Goal: Information Seeking & Learning: Learn about a topic

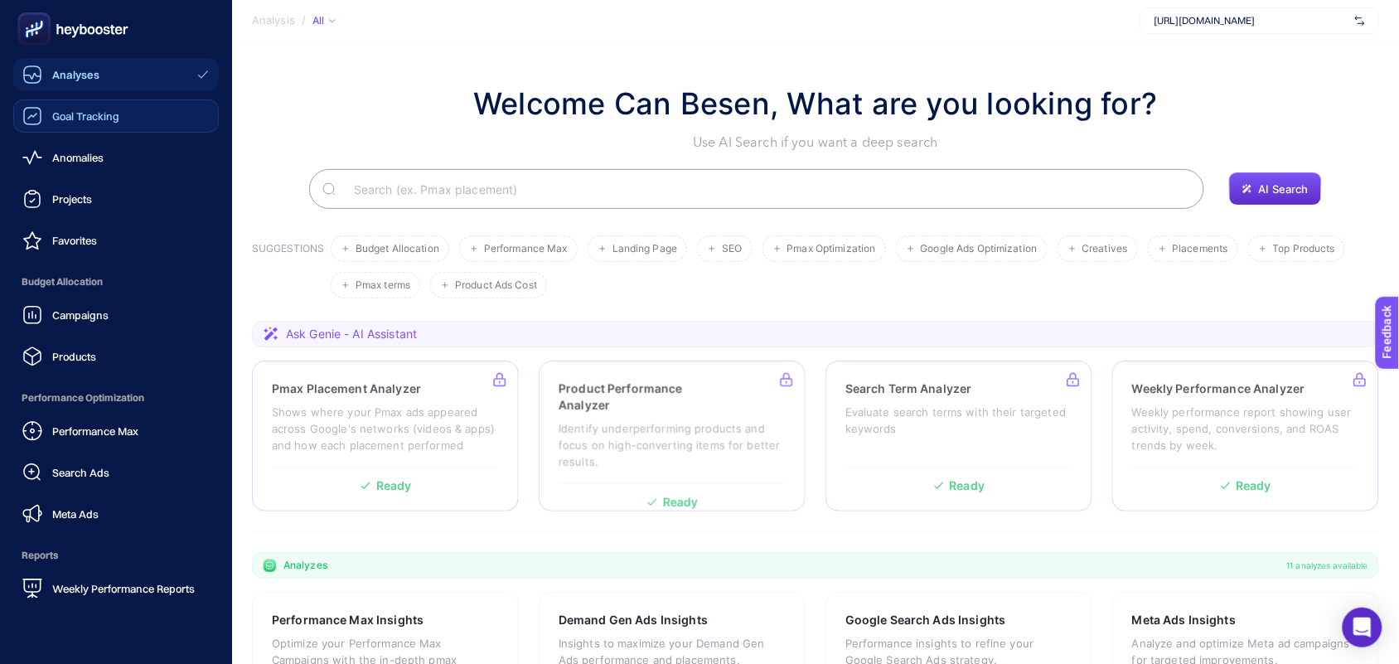
click at [80, 116] on span "Goal Tracking" at bounding box center [85, 115] width 67 height 13
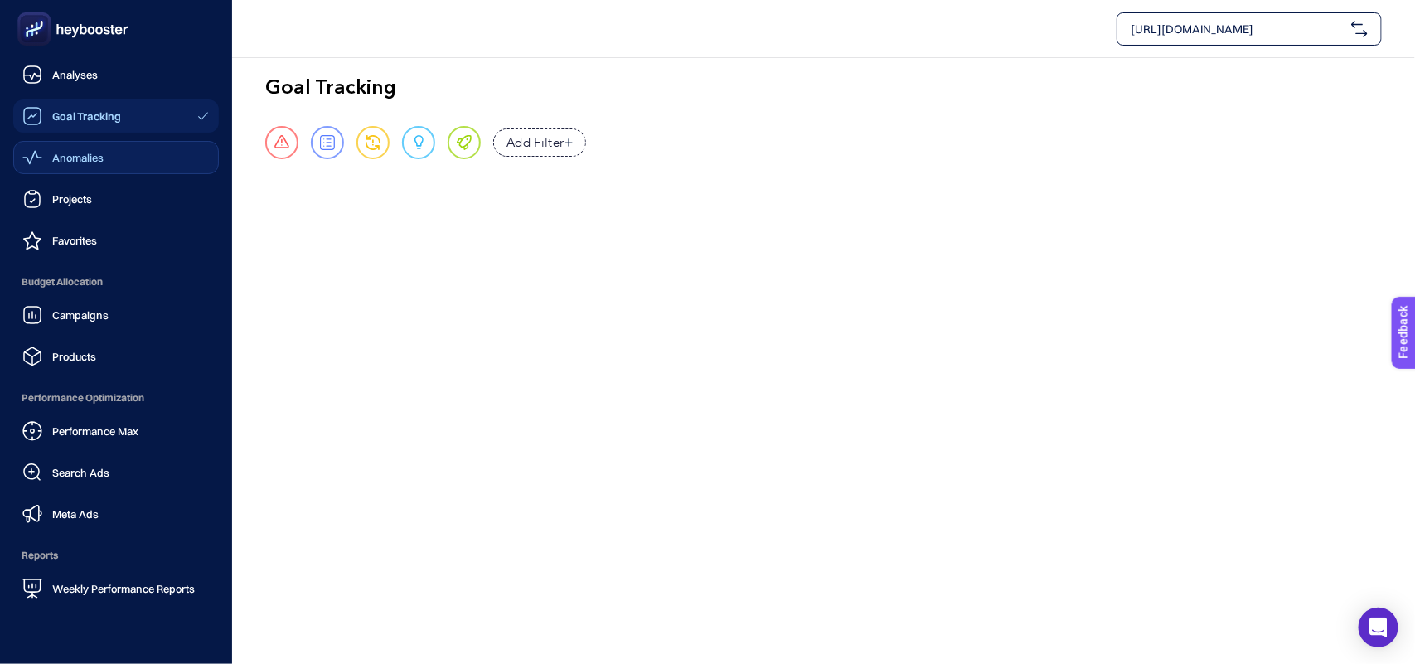
click at [63, 162] on span "Anomalies" at bounding box center [77, 157] width 51 height 13
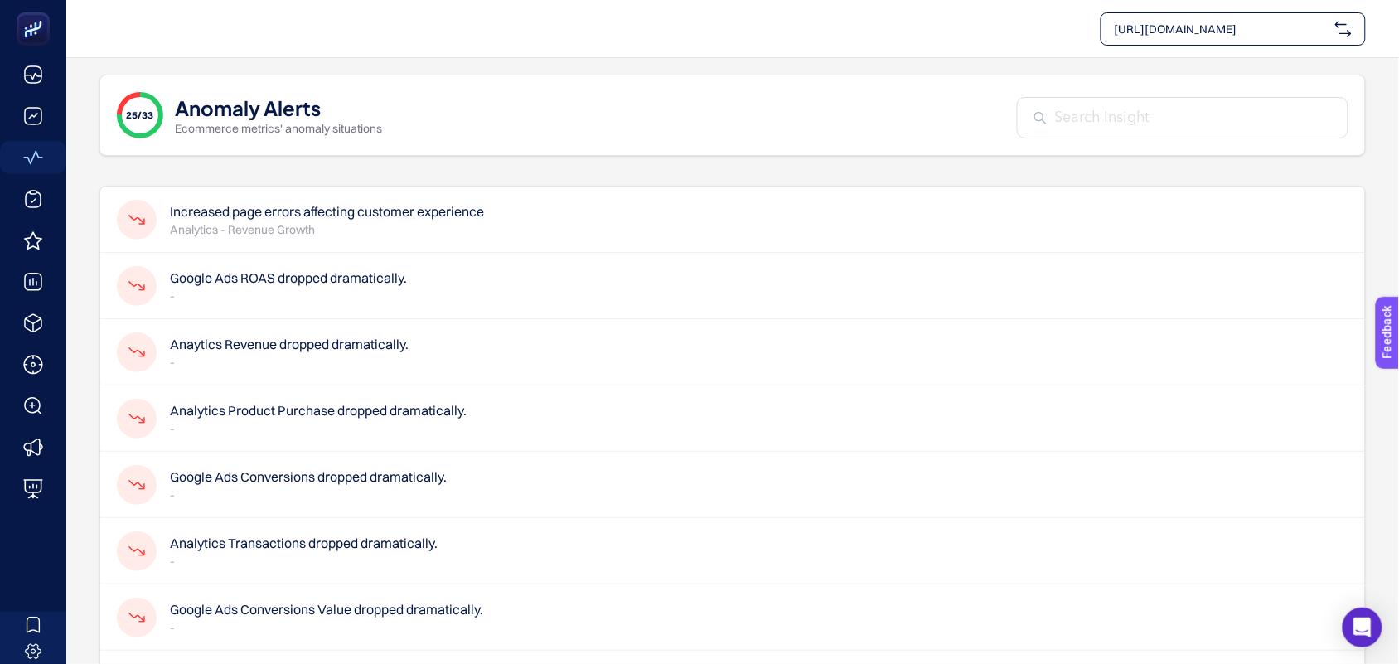
click at [375, 225] on p "Analytics - Revenue Growth" at bounding box center [327, 229] width 314 height 17
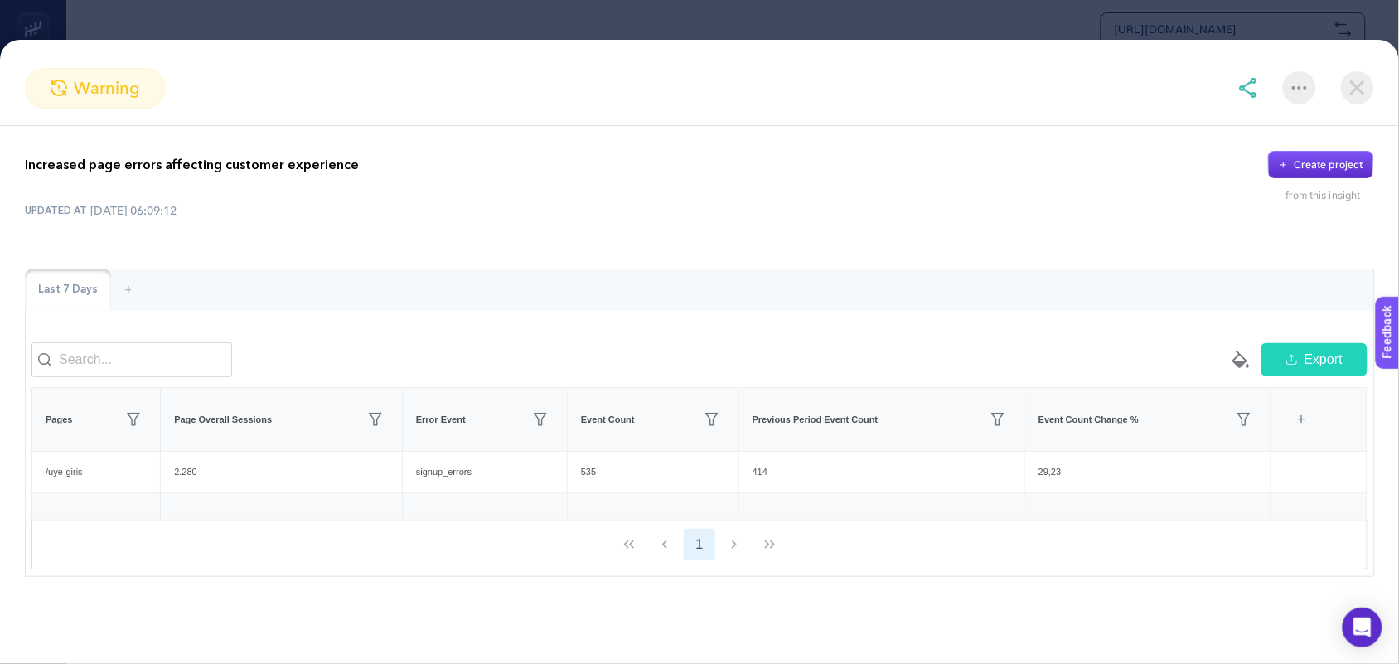
click at [76, 286] on div "Last 7 Days" at bounding box center [68, 290] width 86 height 43
click at [60, 293] on div "Last 7 Days" at bounding box center [68, 290] width 86 height 43
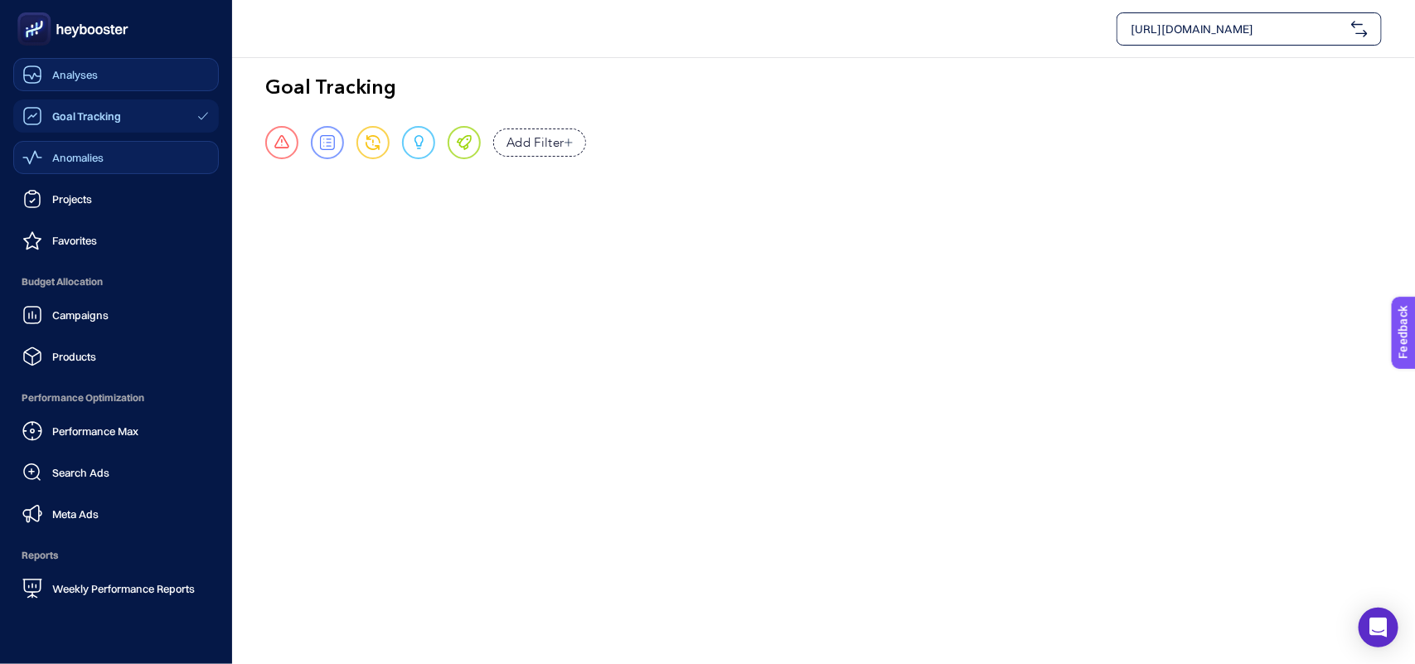
click at [88, 79] on span "Analyses" at bounding box center [75, 74] width 46 height 13
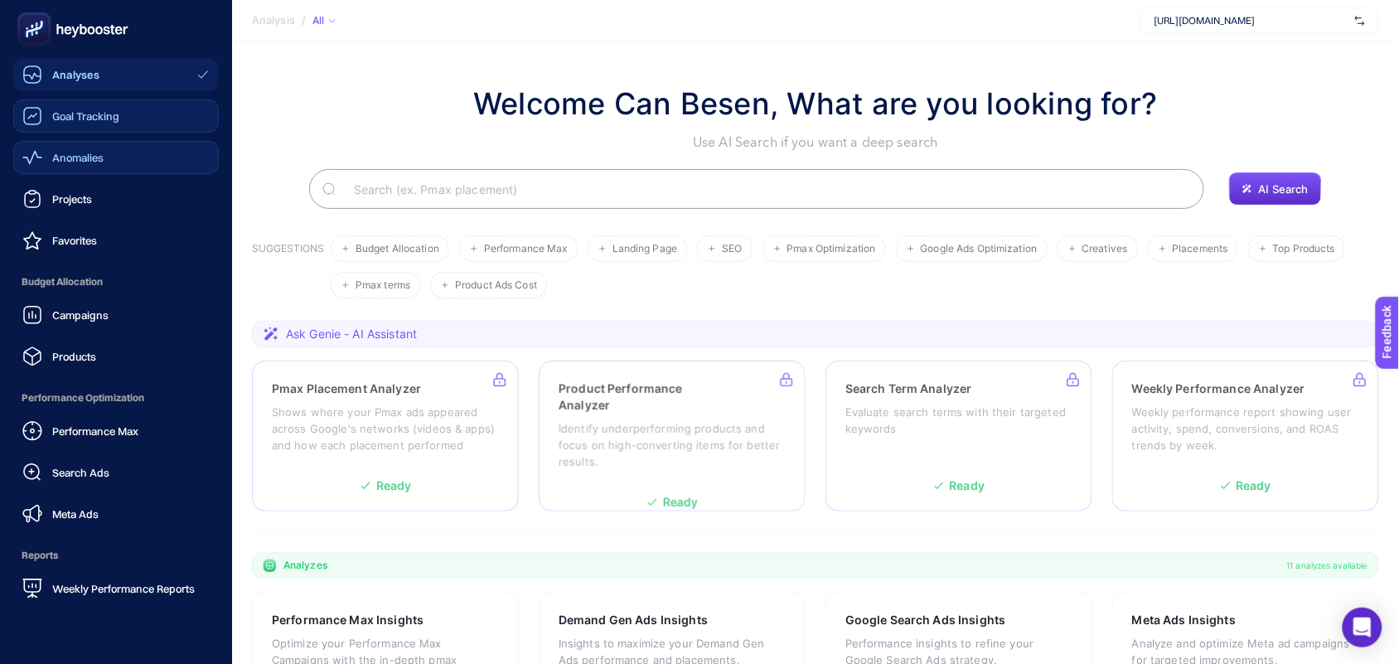
click at [85, 114] on span "Goal Tracking" at bounding box center [85, 115] width 67 height 13
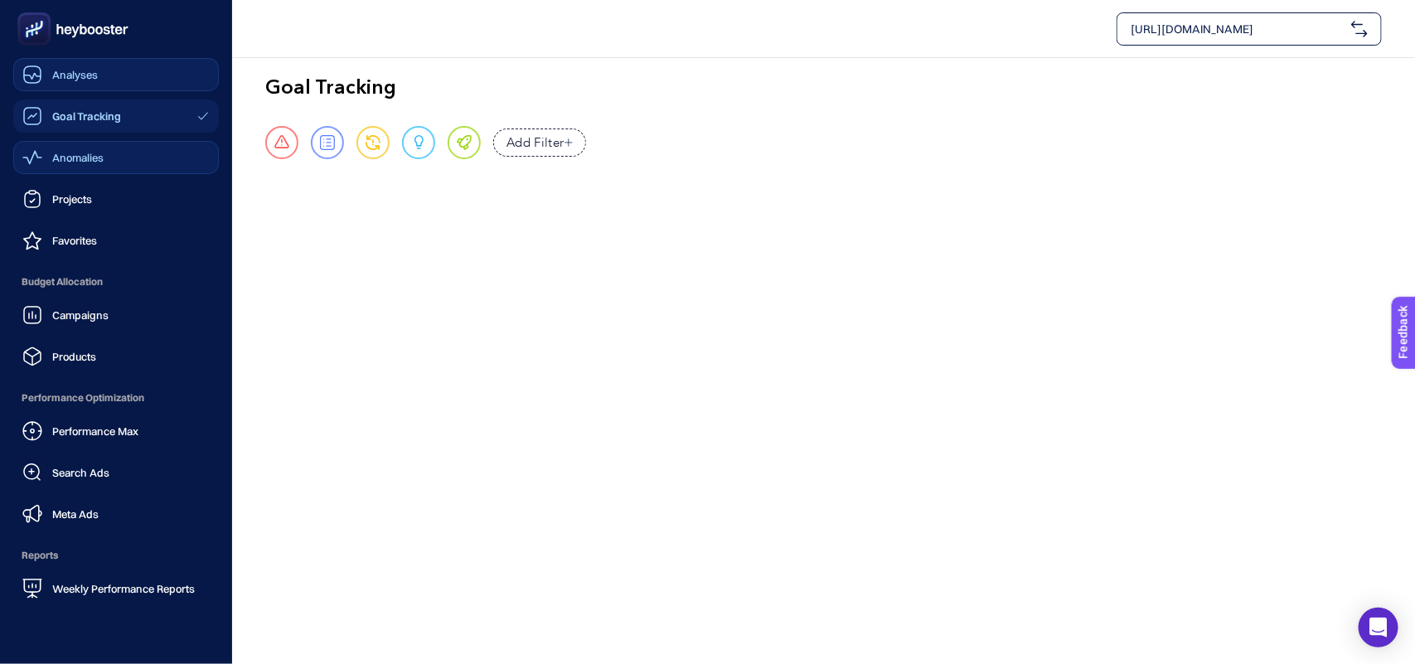
click at [58, 157] on span "Anomalies" at bounding box center [77, 157] width 51 height 13
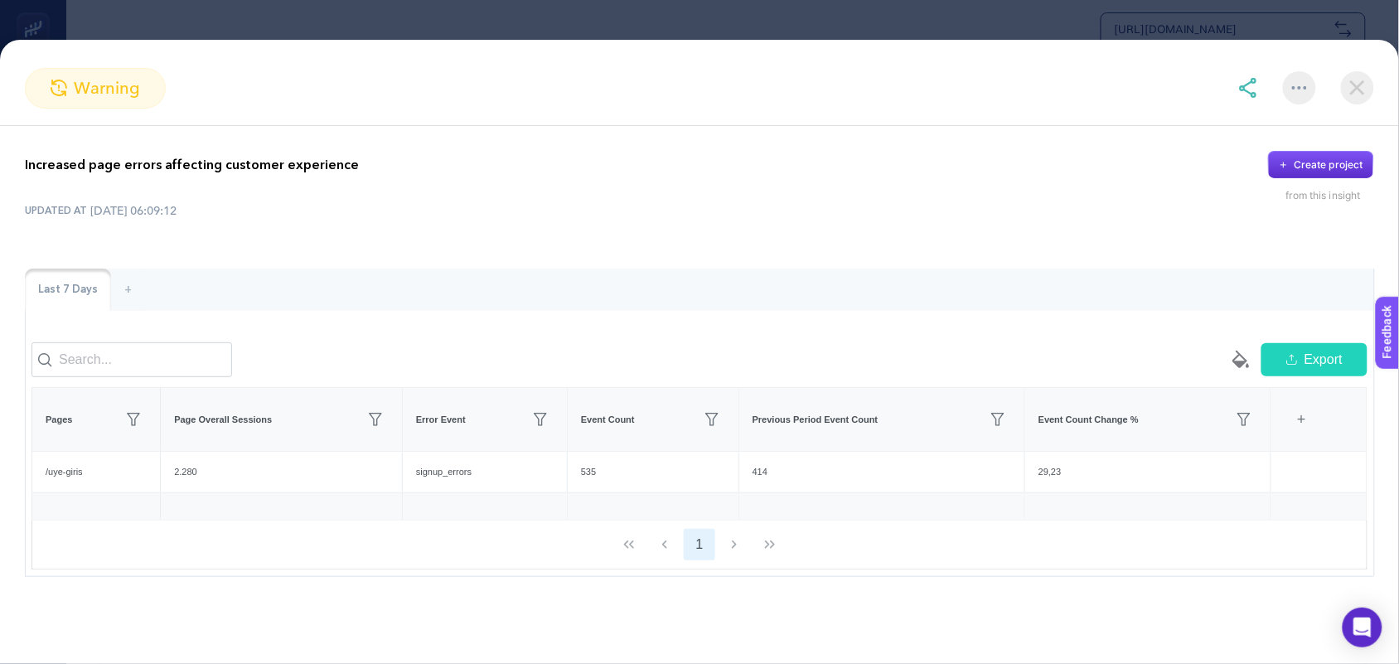
click at [1368, 93] on img at bounding box center [1357, 87] width 33 height 33
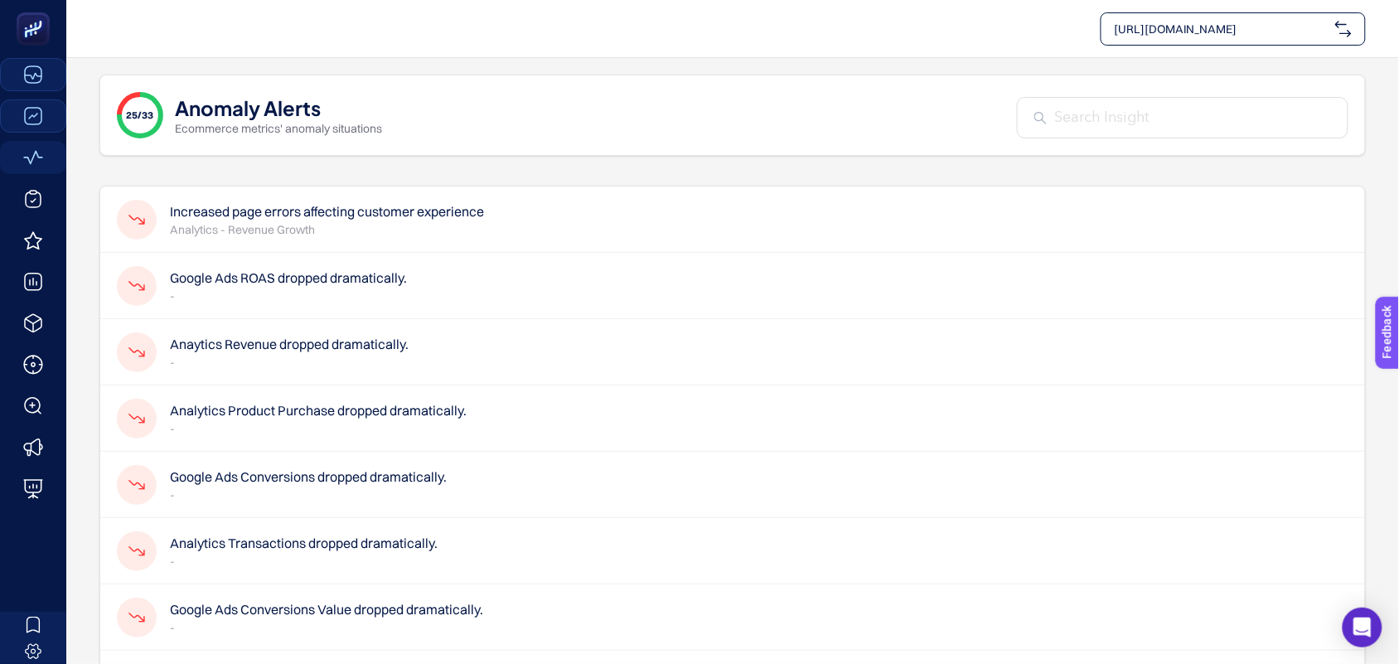
click at [258, 424] on p "-" at bounding box center [318, 428] width 297 height 17
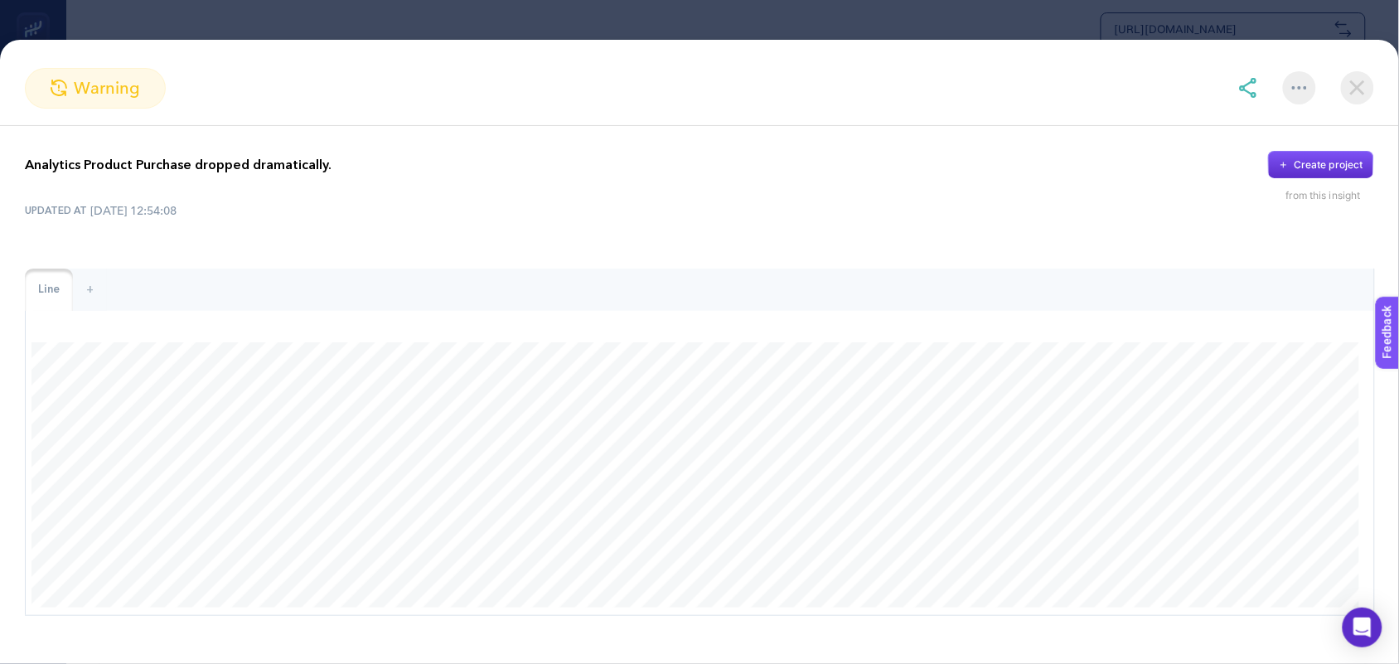
scroll to position [46, 0]
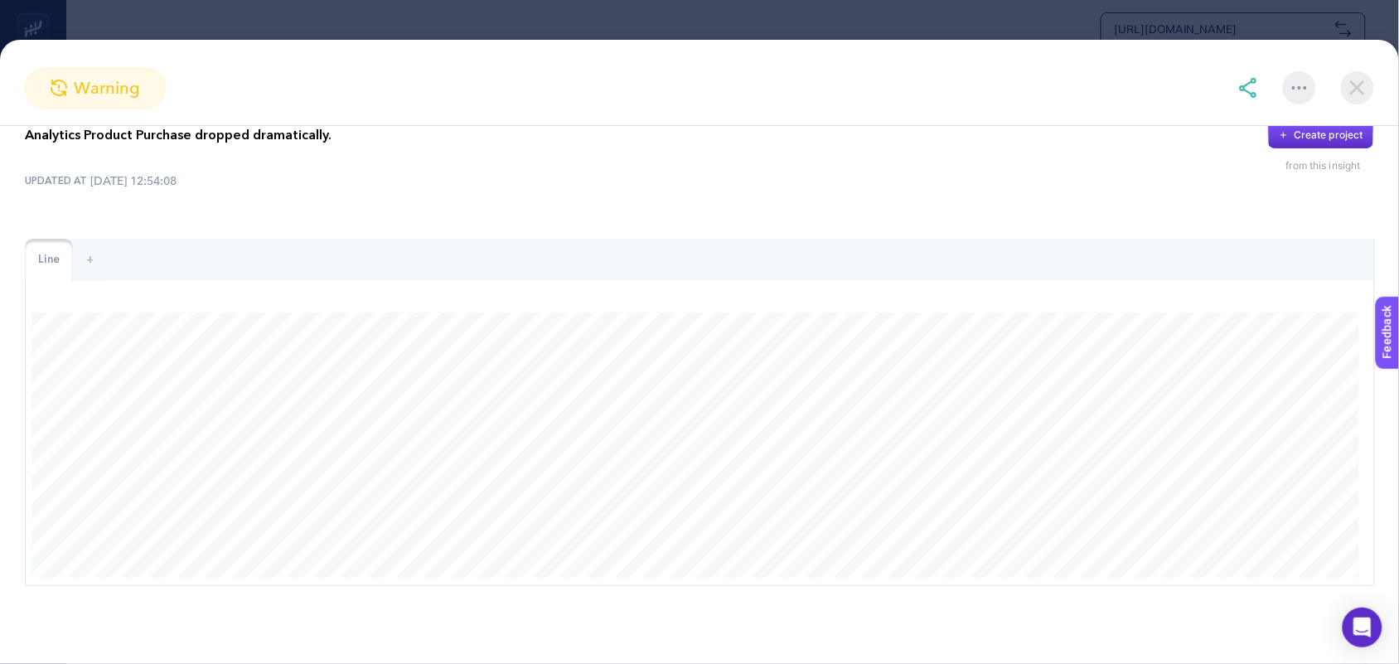
drag, startPoint x: 0, startPoint y: 0, endPoint x: 1370, endPoint y: 91, distance: 1373.0
click at [1370, 91] on img at bounding box center [1357, 87] width 33 height 33
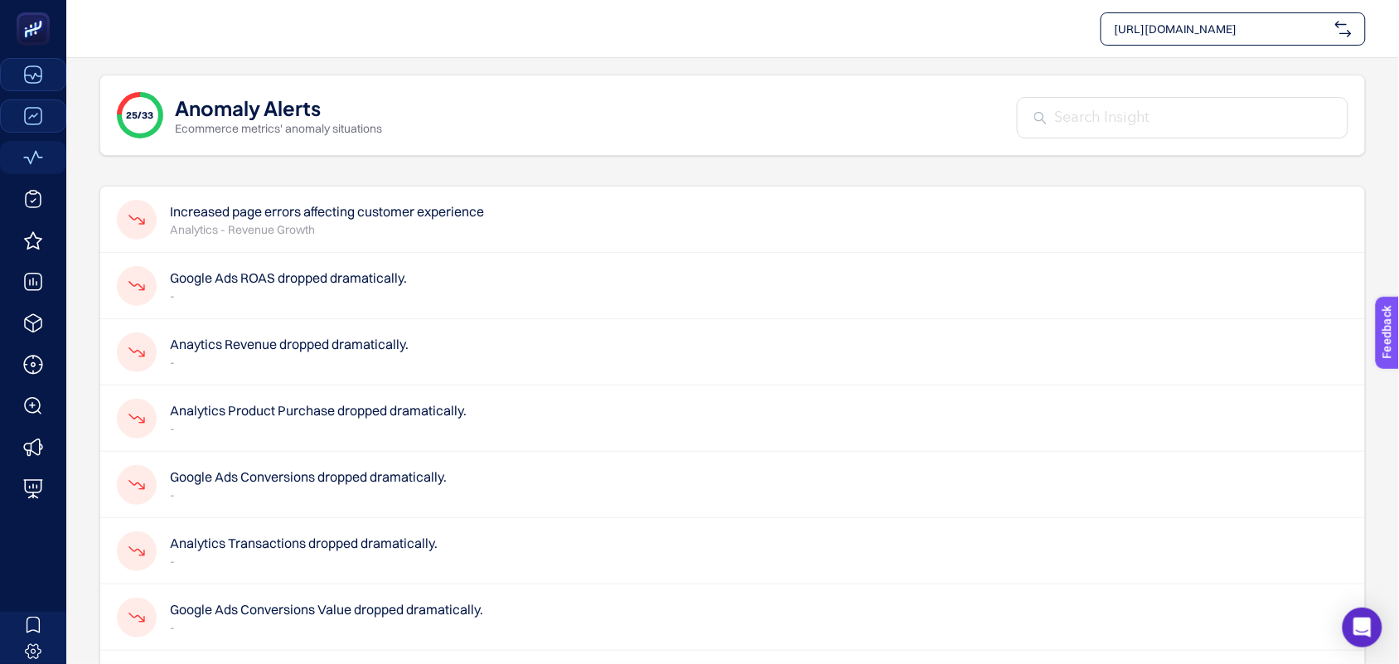
click at [243, 483] on h4 "Google Ads Conversions dropped dramatically." at bounding box center [308, 477] width 277 height 20
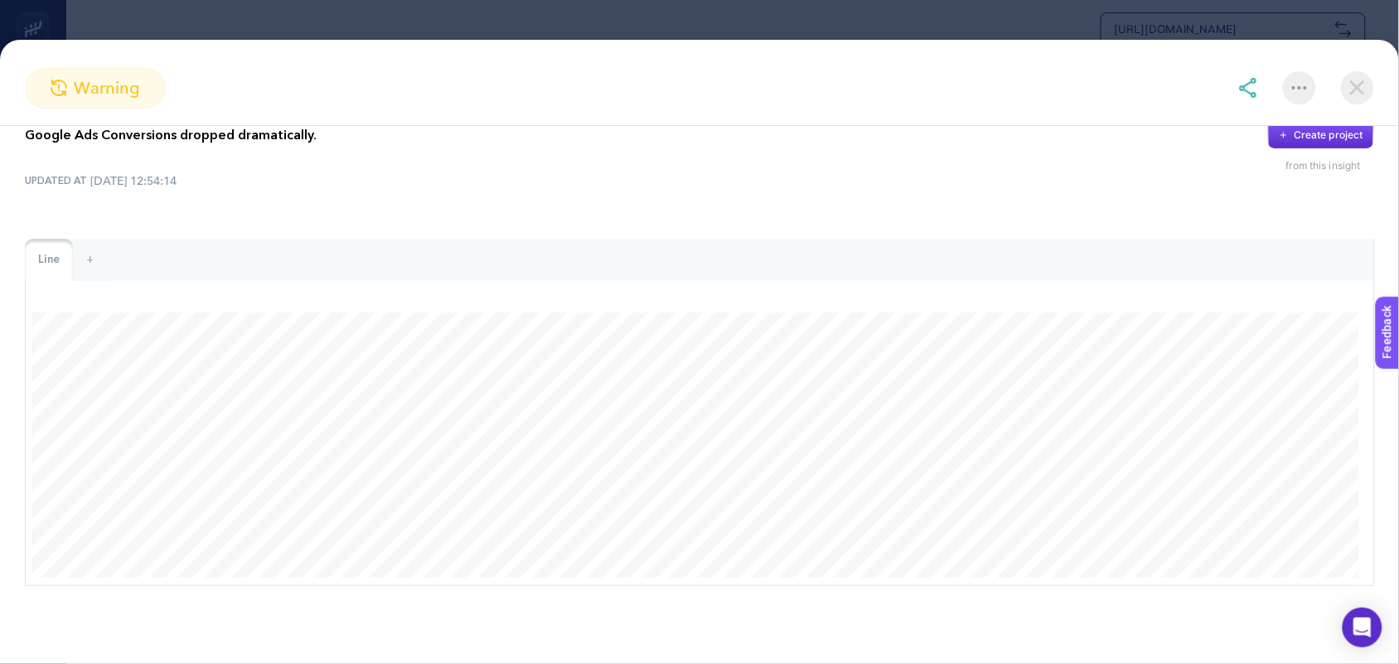
scroll to position [0, 0]
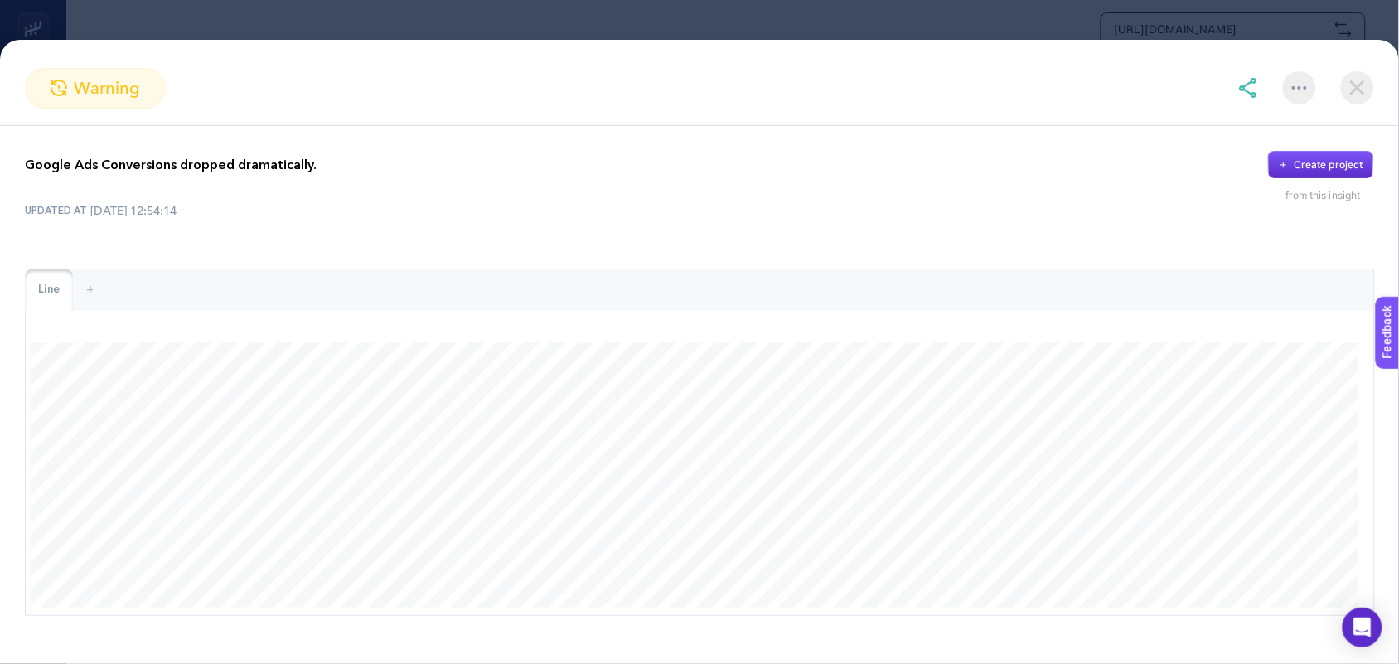
click at [1363, 91] on img at bounding box center [1357, 87] width 33 height 33
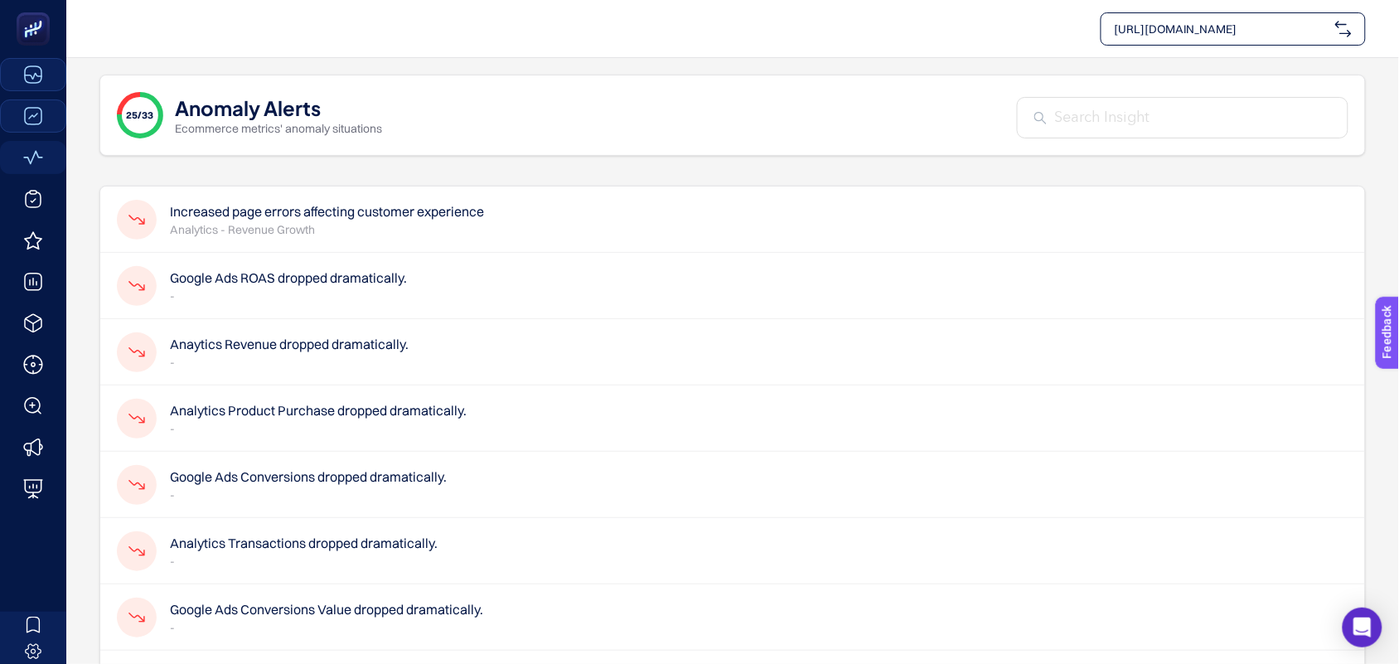
scroll to position [104, 0]
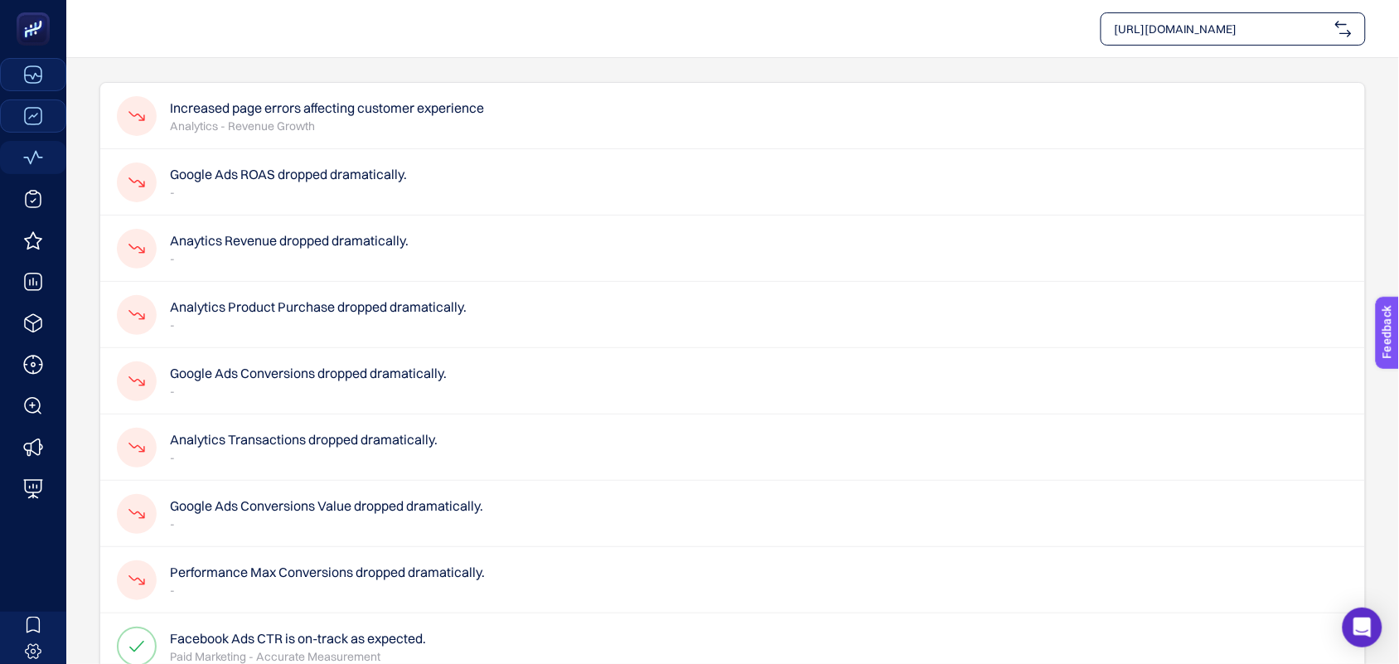
click at [239, 433] on h4 "Analytics Transactions dropped dramatically." at bounding box center [304, 439] width 268 height 20
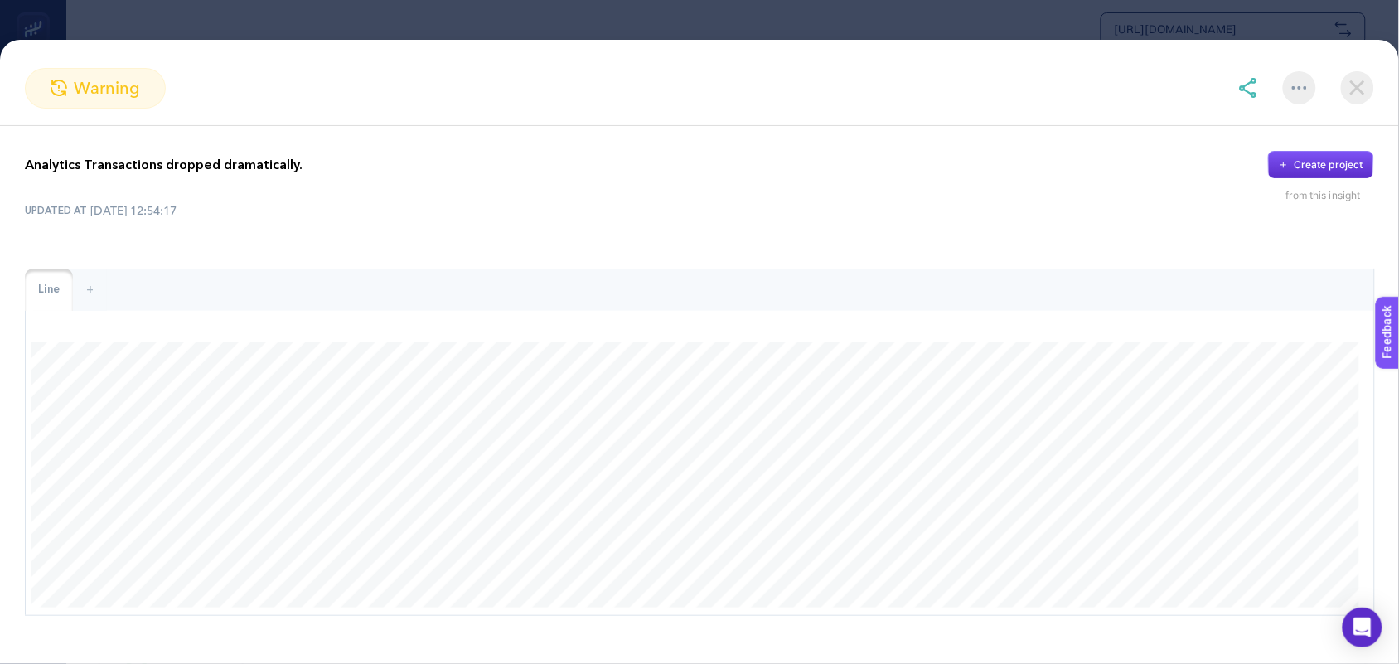
click at [1344, 90] on img at bounding box center [1357, 87] width 33 height 33
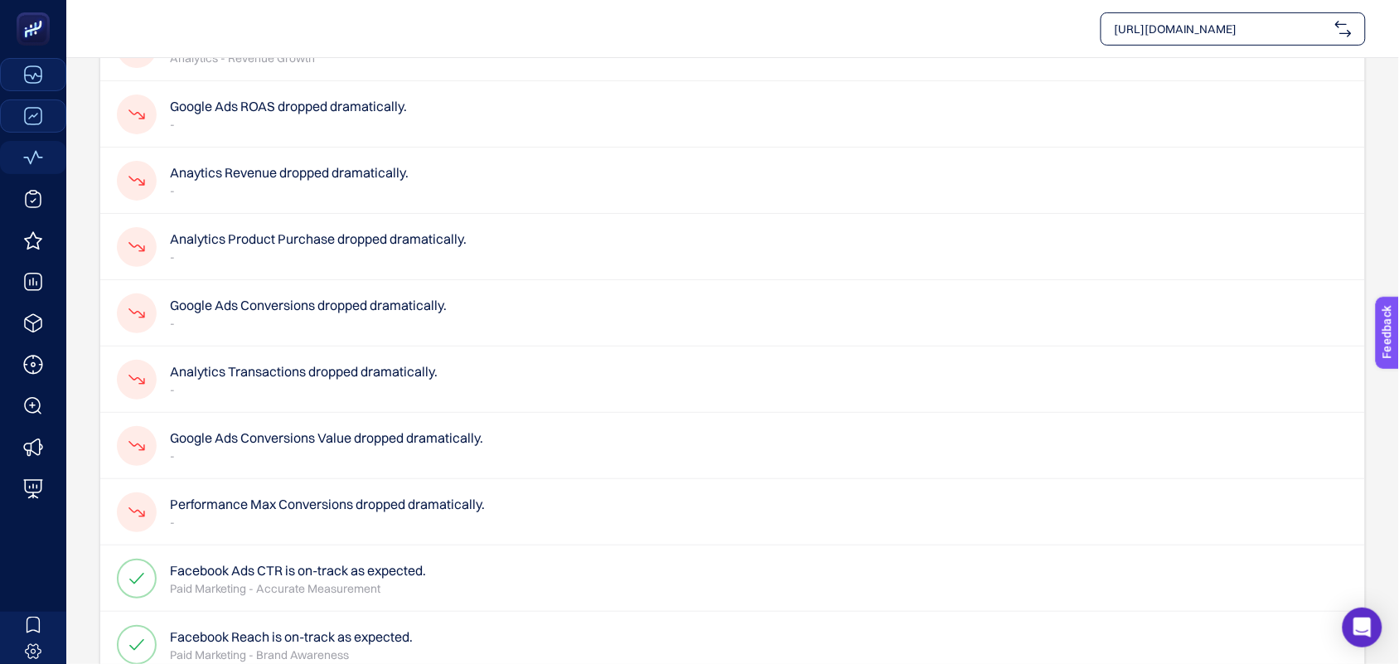
scroll to position [207, 0]
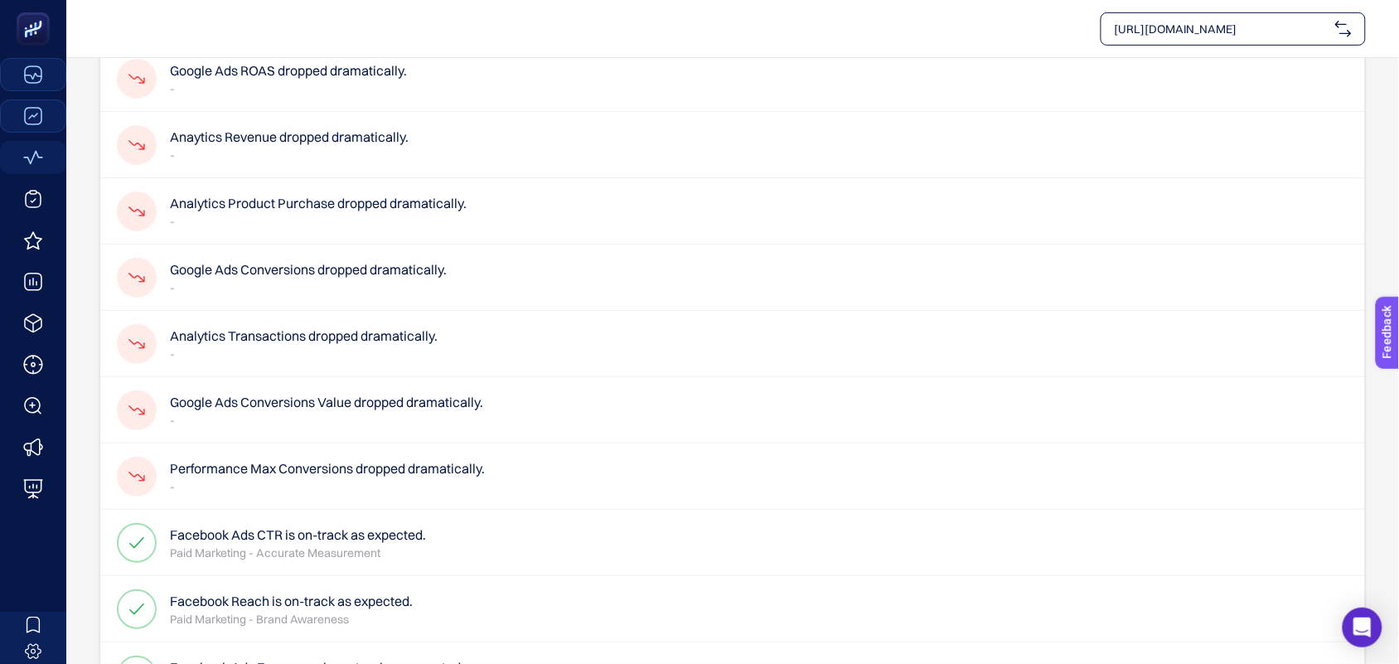
click at [309, 477] on h4 "Performance Max Conversions dropped dramatically." at bounding box center [327, 468] width 315 height 20
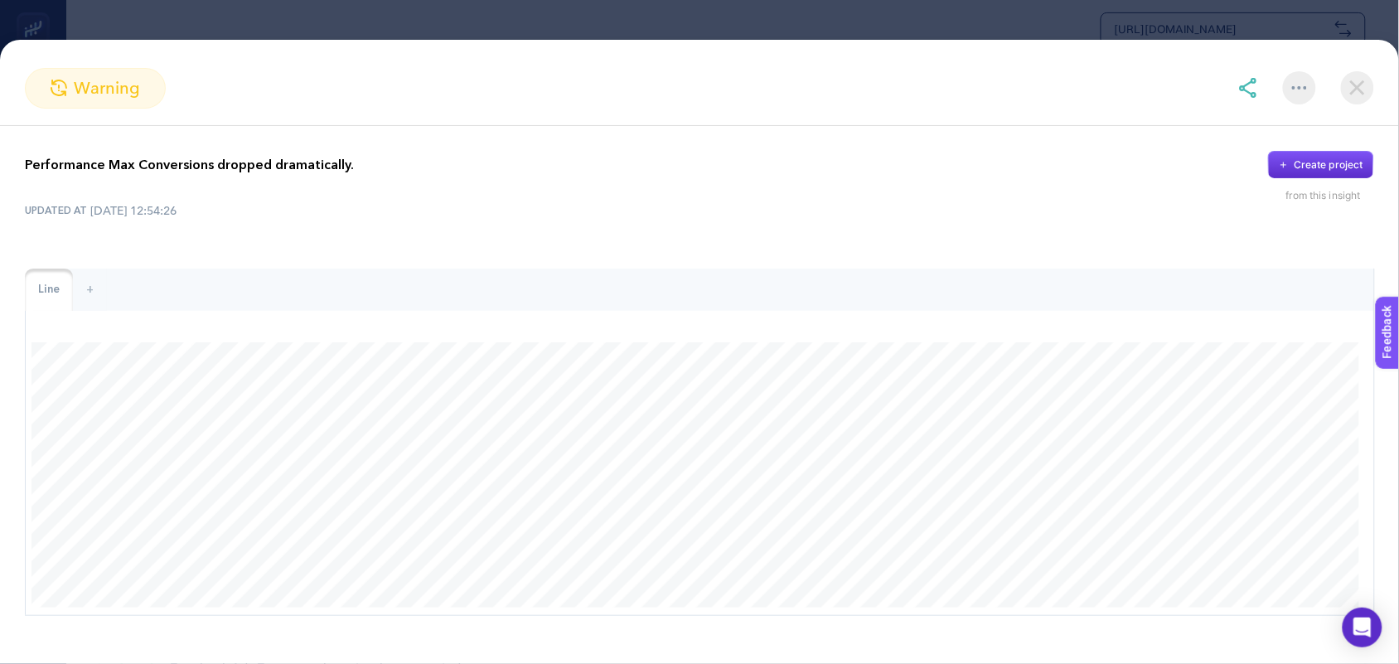
click at [1355, 88] on img at bounding box center [1357, 87] width 33 height 33
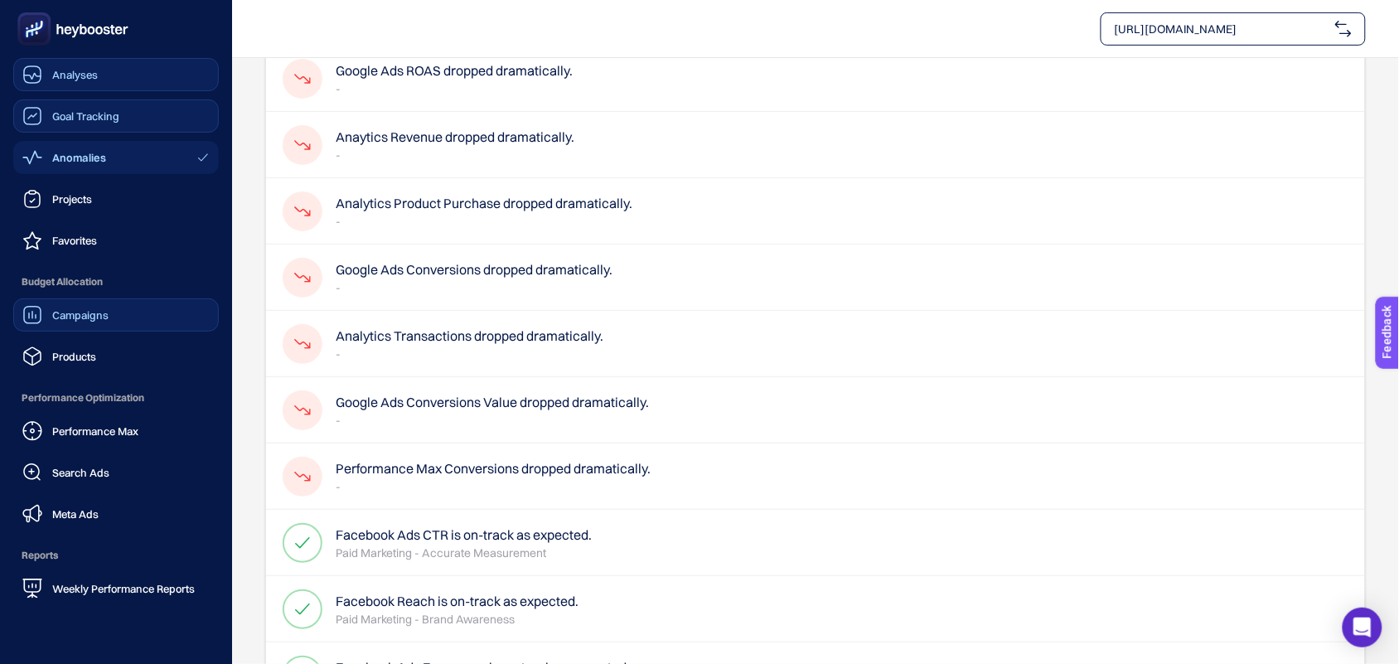
click at [54, 312] on span "Campaigns" at bounding box center [80, 314] width 56 height 13
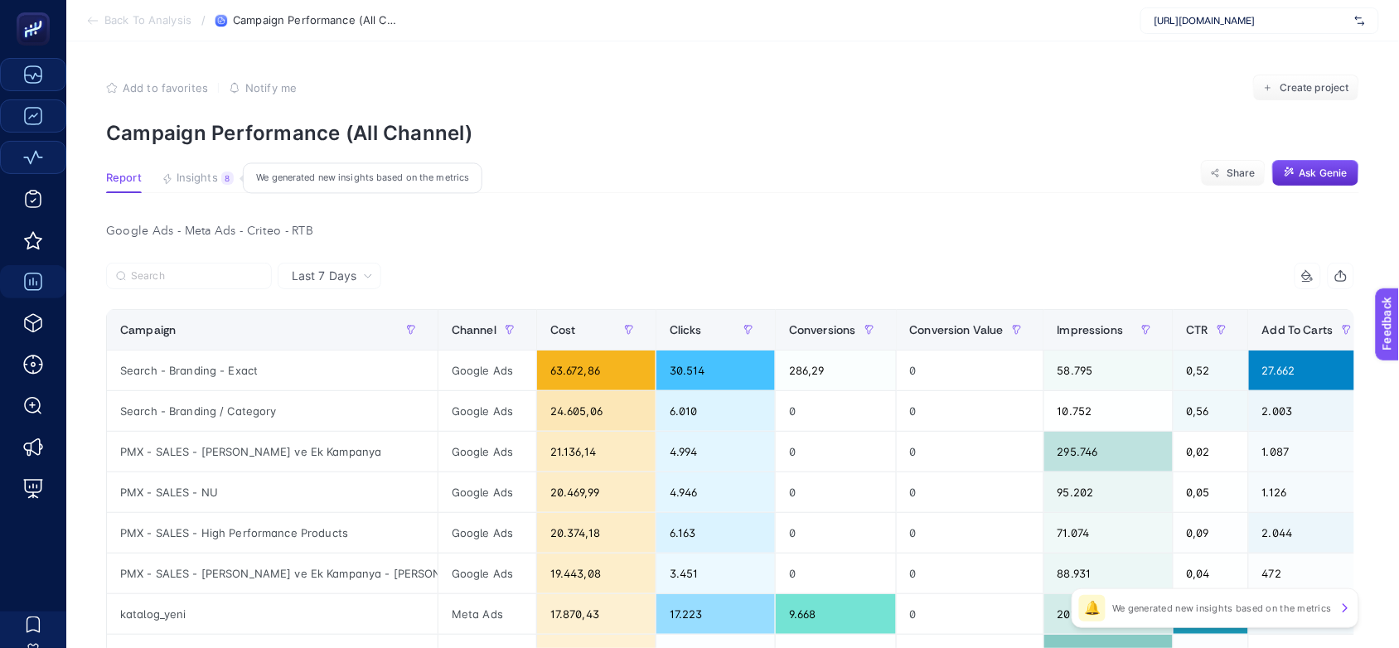
click at [204, 175] on span "Insights" at bounding box center [197, 178] width 41 height 13
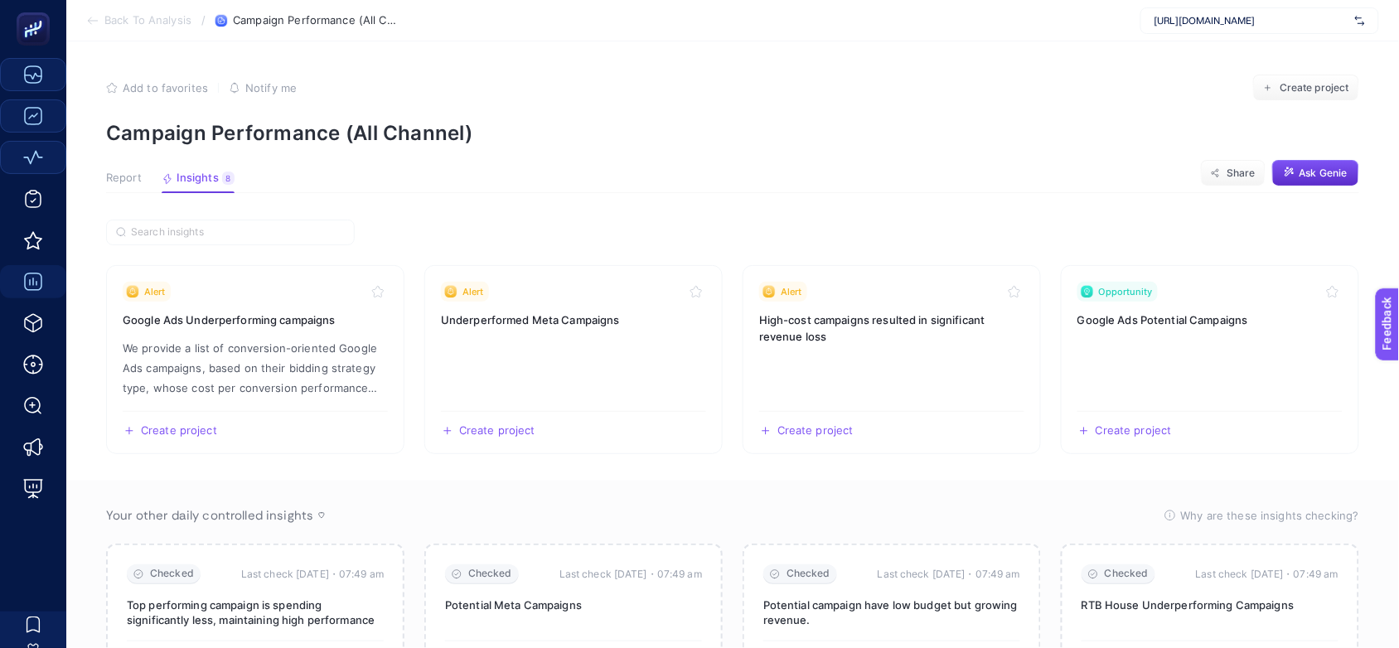
click at [116, 180] on span "Report" at bounding box center [124, 178] width 36 height 13
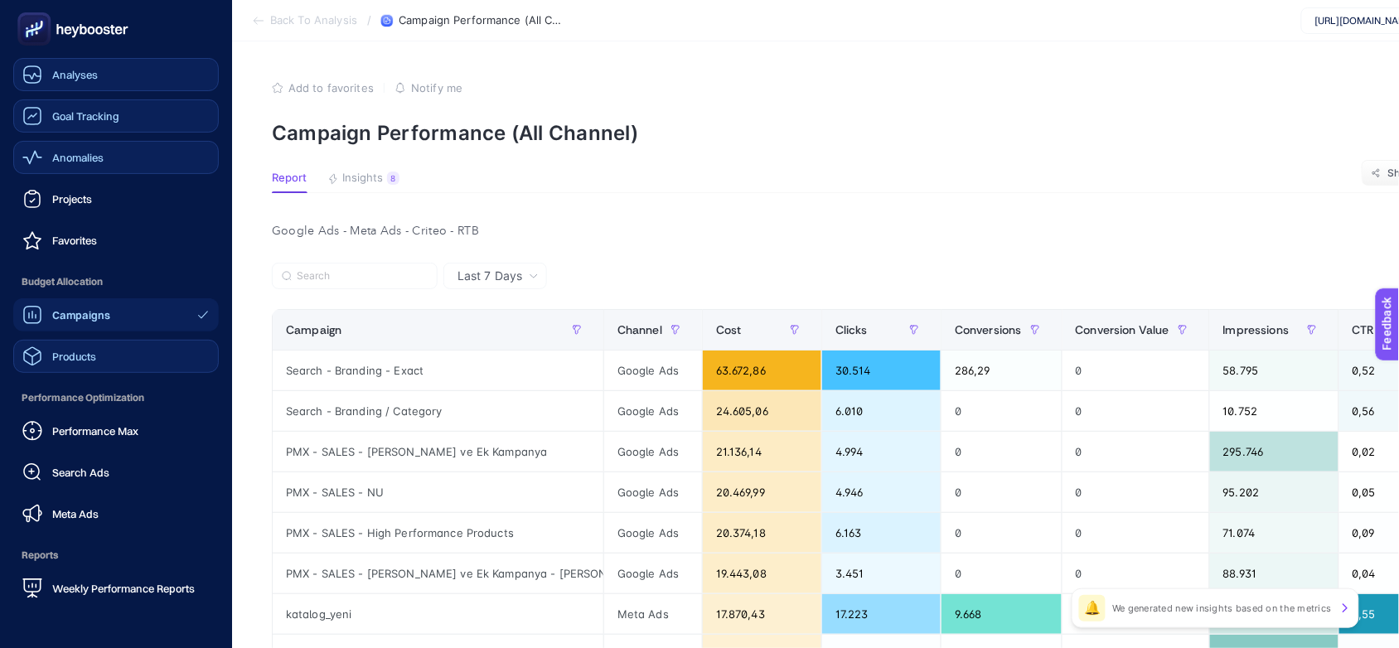
click at [60, 361] on span "Products" at bounding box center [74, 356] width 44 height 13
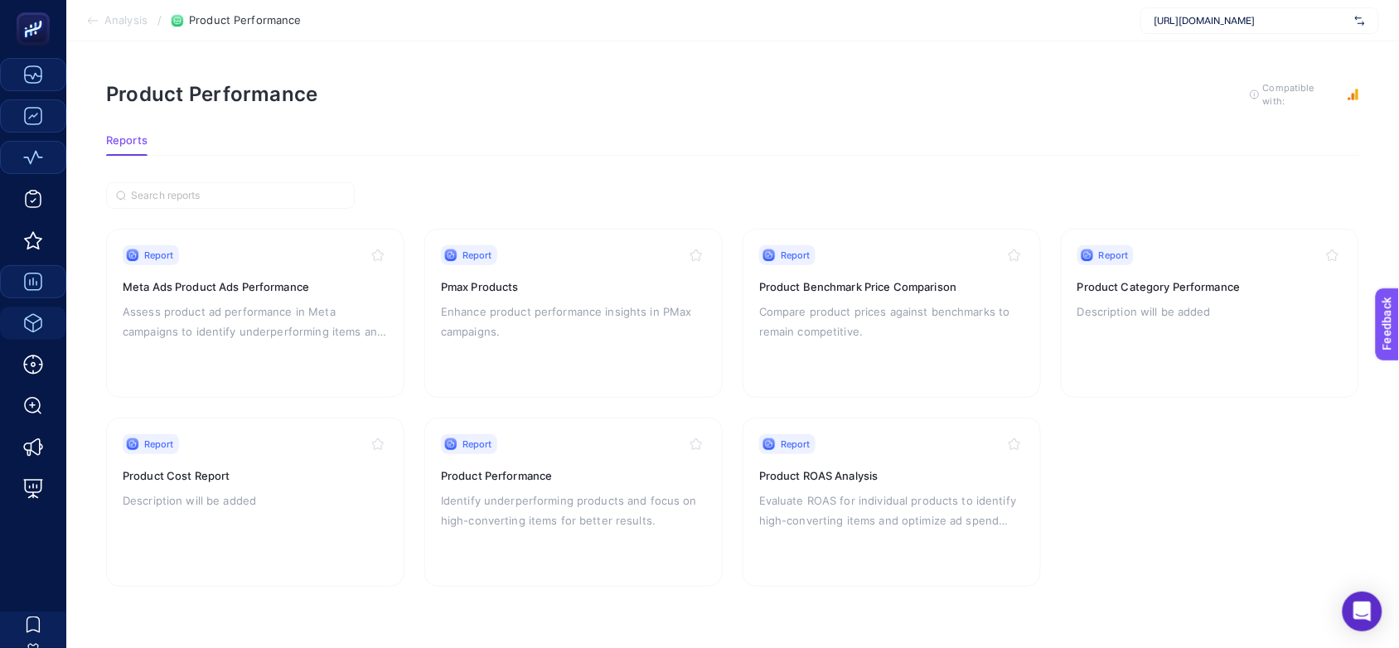
scroll to position [15, 0]
click at [850, 302] on p "Compare product prices against benchmarks to remain competitive." at bounding box center [891, 322] width 265 height 40
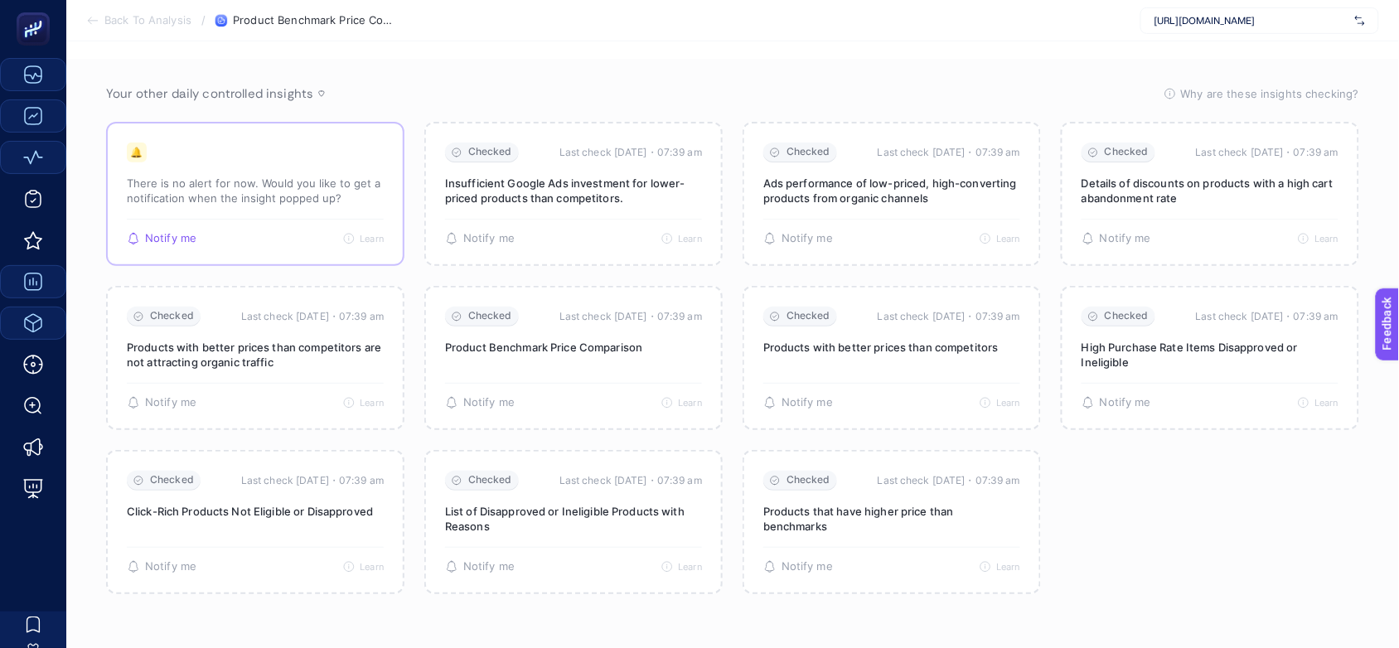
scroll to position [249, 0]
click at [217, 177] on p "There is no alert for now. Would you like to get a notification when the insigh…" at bounding box center [255, 188] width 257 height 30
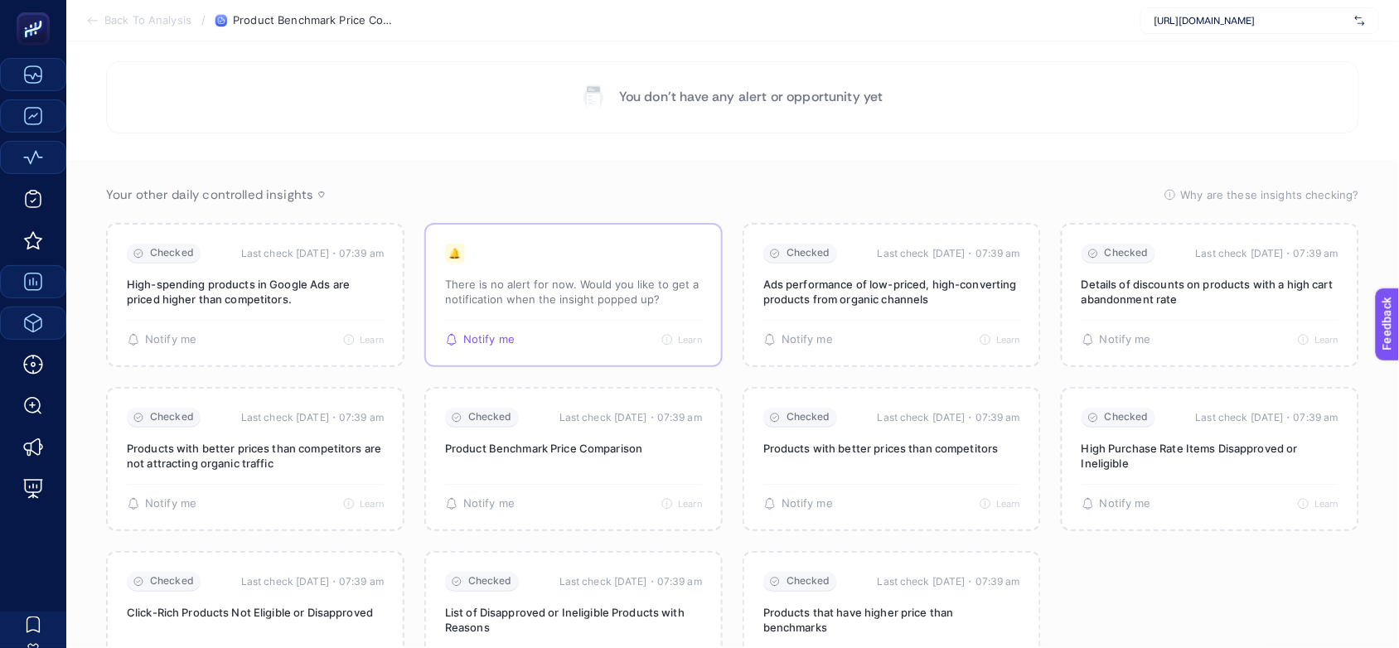
click at [453, 251] on div "🔔" at bounding box center [455, 254] width 20 height 20
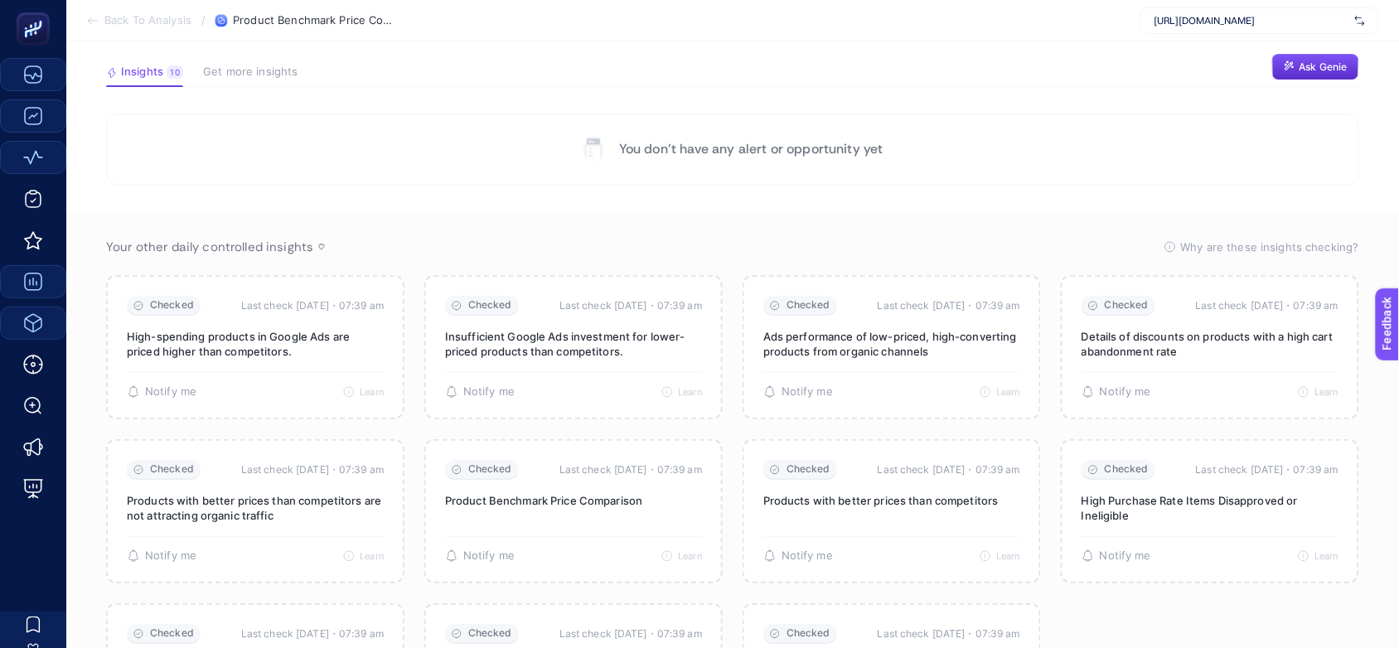
scroll to position [41, 0]
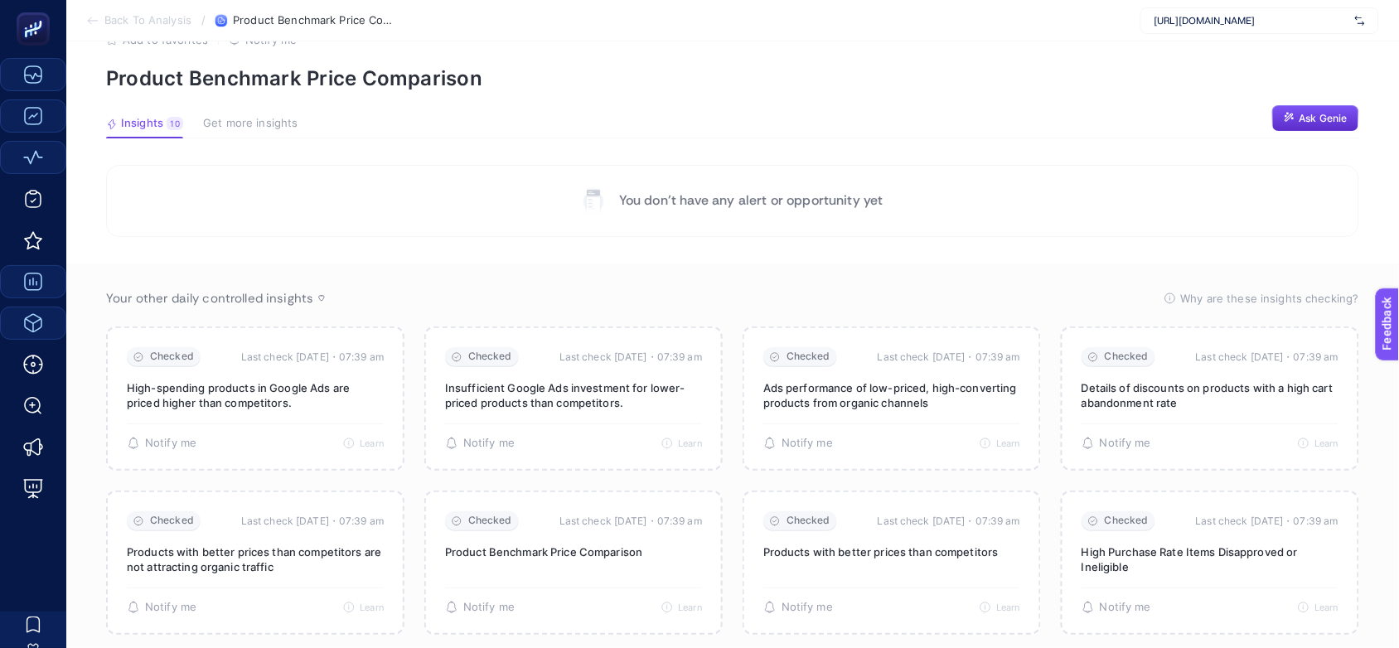
click at [230, 124] on span "Get more insights" at bounding box center [250, 123] width 94 height 13
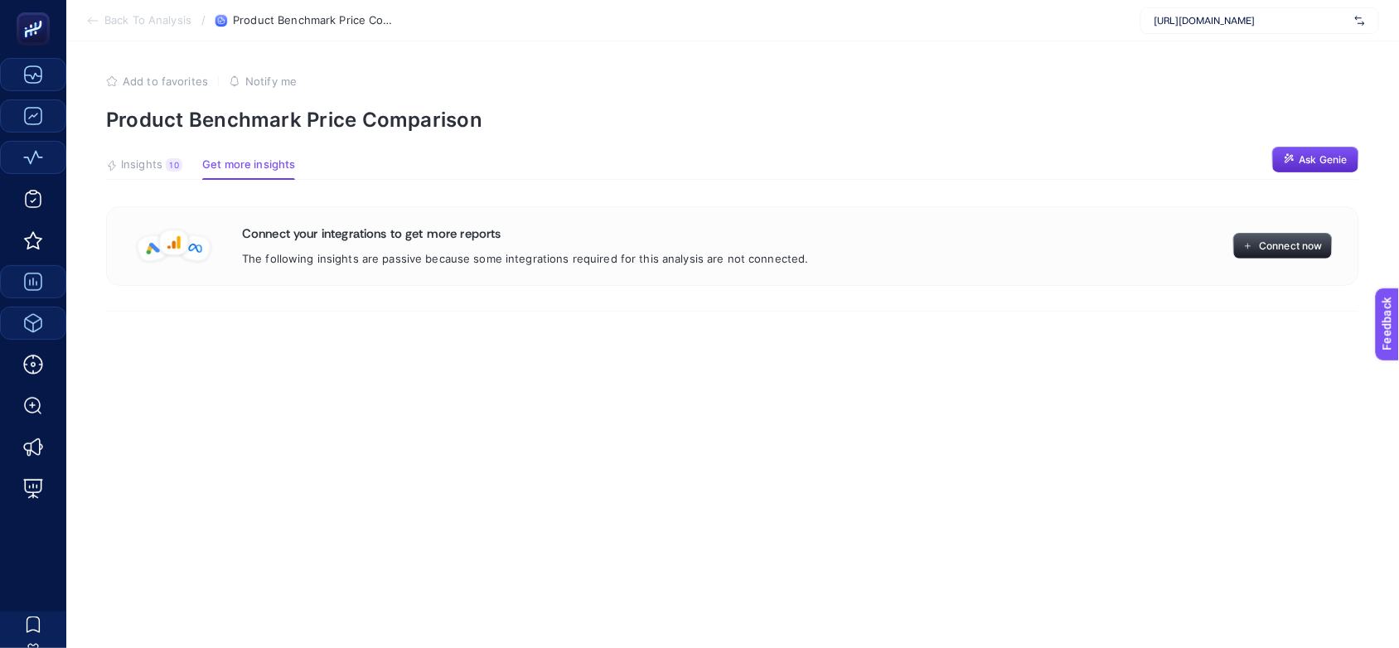
scroll to position [0, 0]
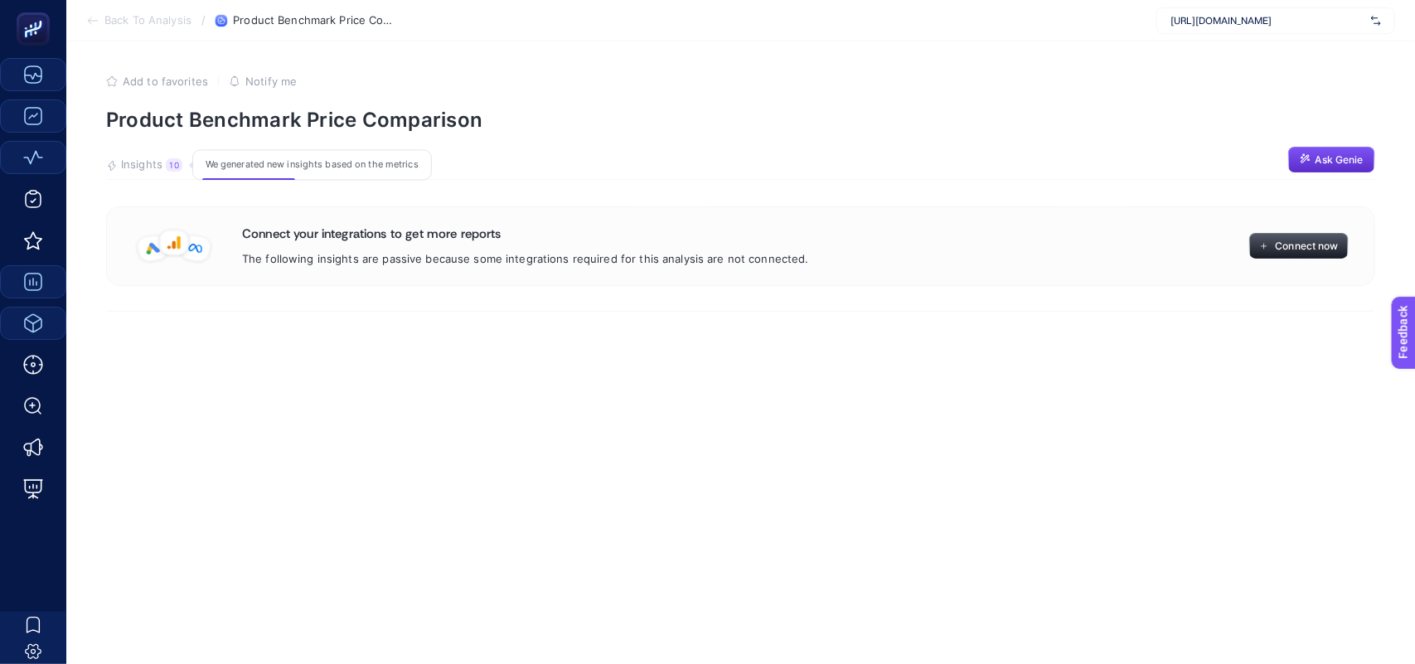
click at [133, 167] on span "Insights" at bounding box center [141, 164] width 41 height 13
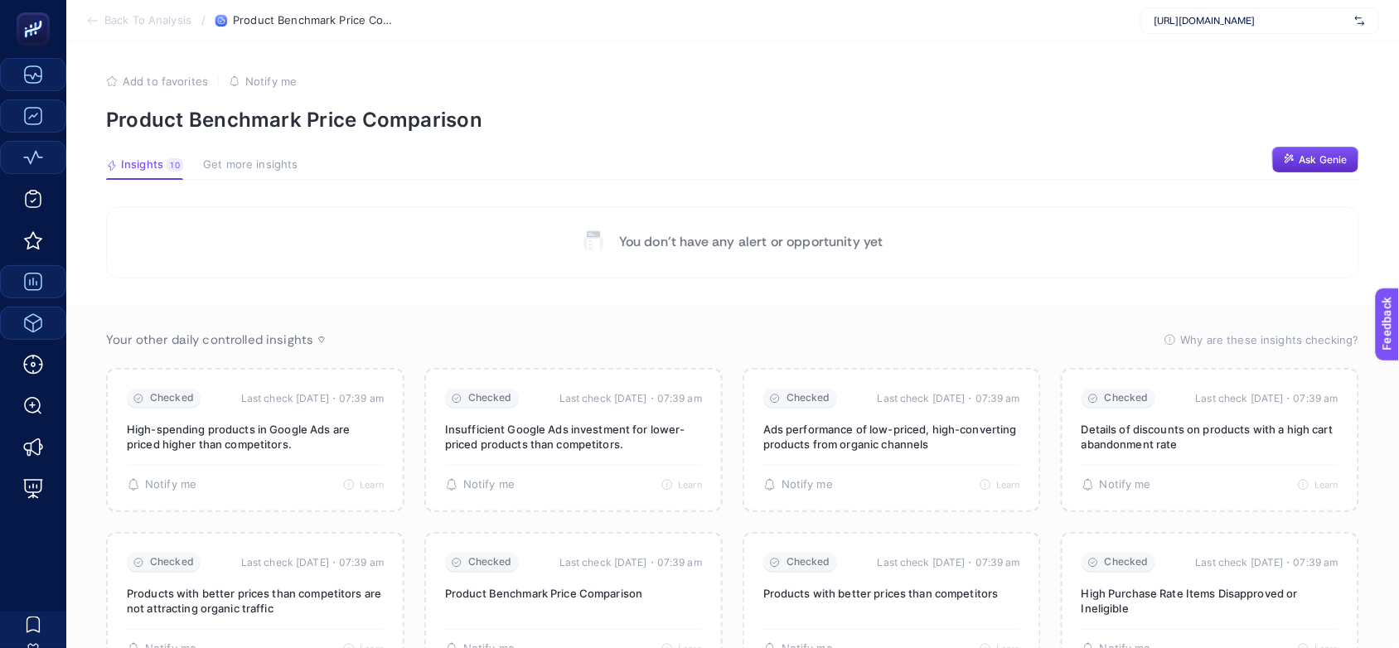
click at [109, 17] on span "Back To Analysis" at bounding box center [147, 20] width 87 height 13
